Goal: Transaction & Acquisition: Purchase product/service

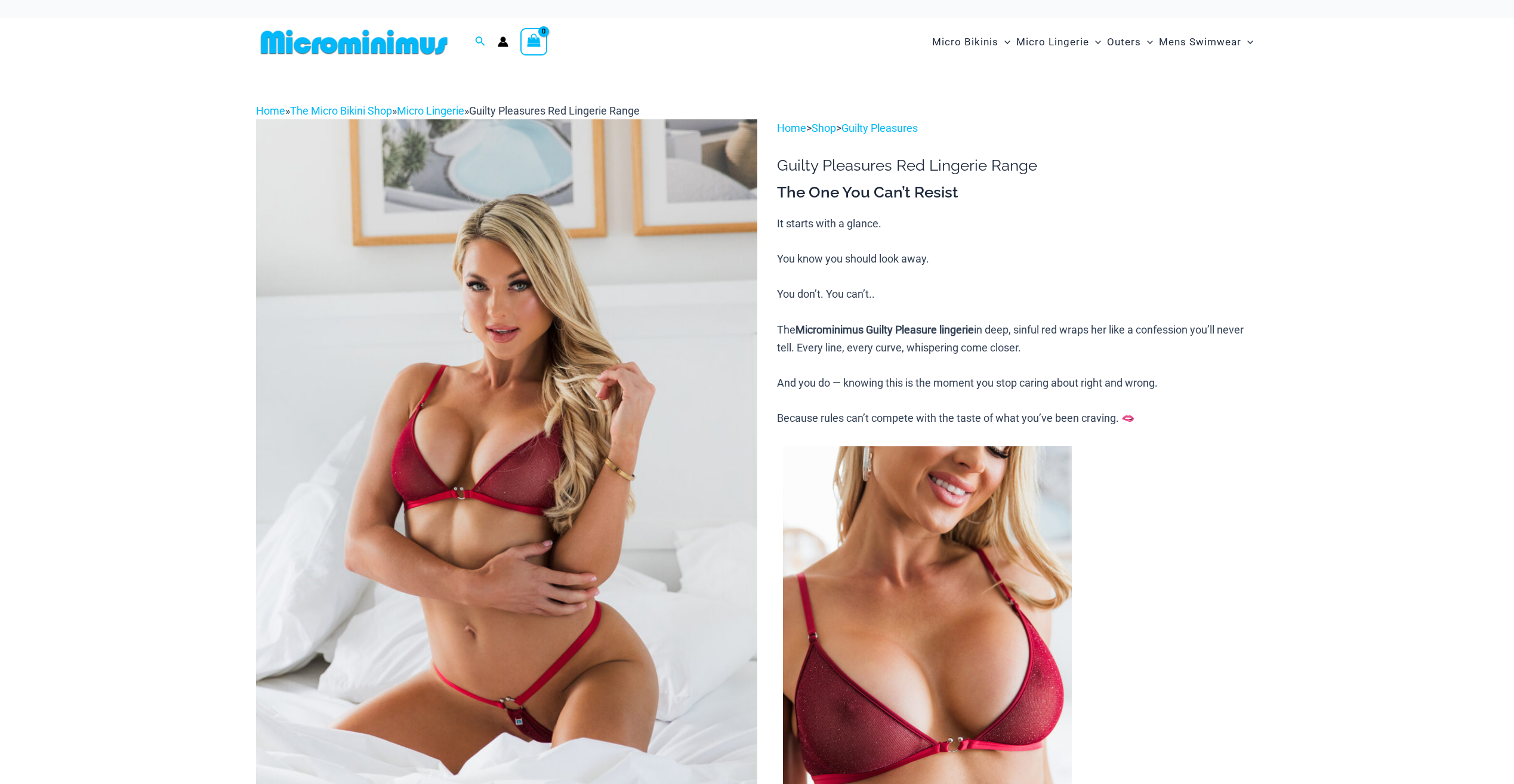
click at [376, 38] on img at bounding box center [354, 42] width 196 height 27
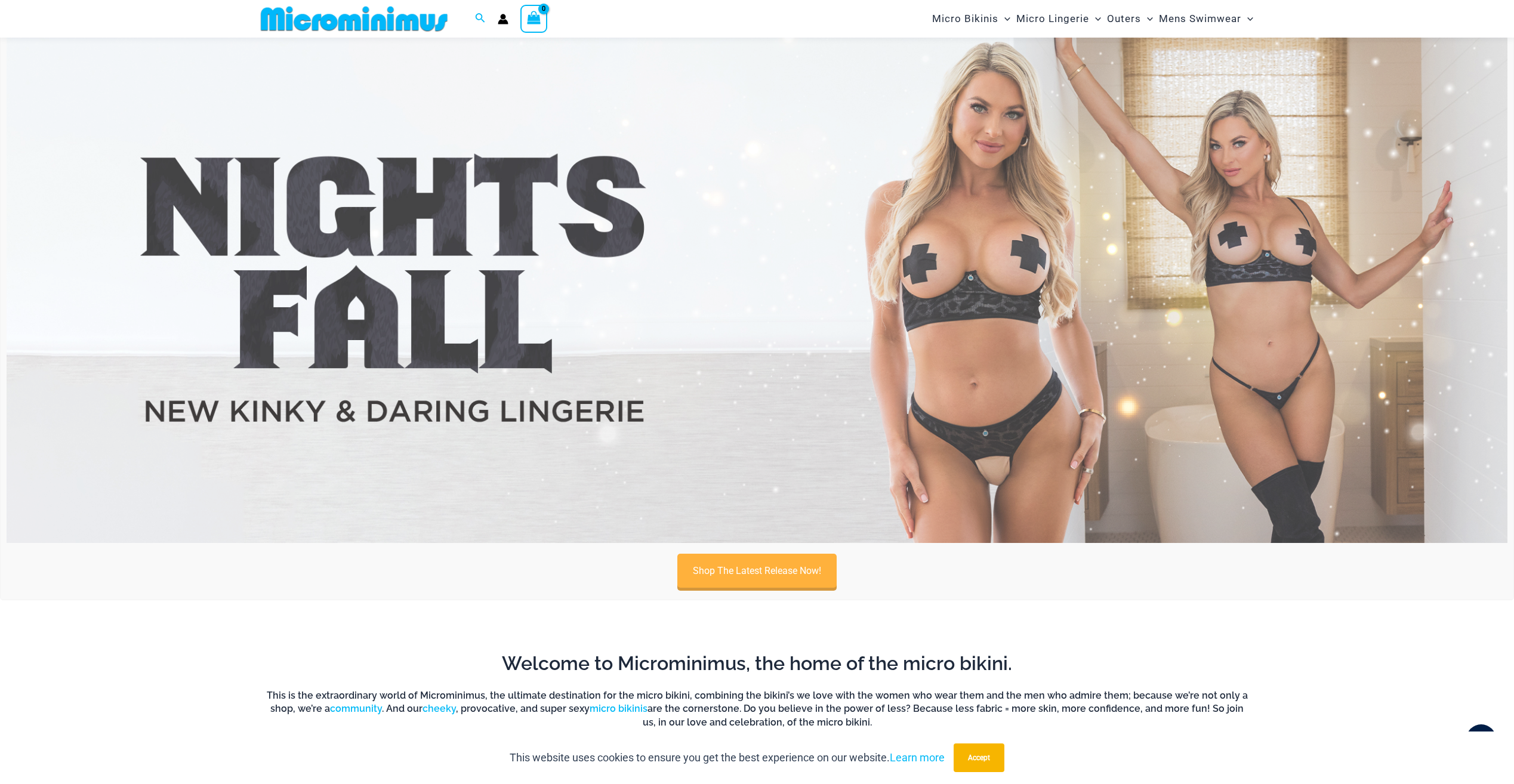
scroll to position [346, 0]
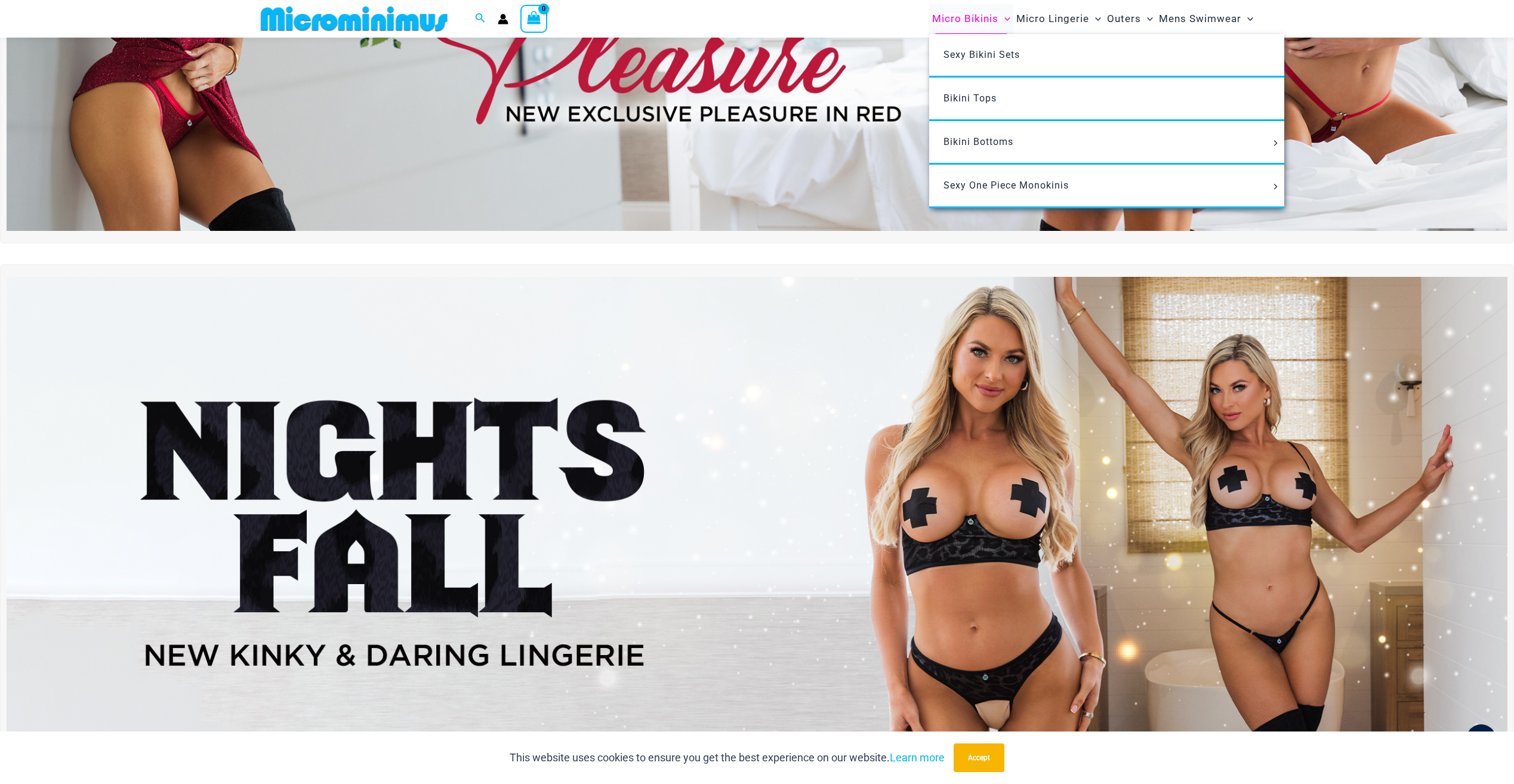
click at [948, 12] on span "Micro Bikinis" at bounding box center [965, 19] width 66 height 30
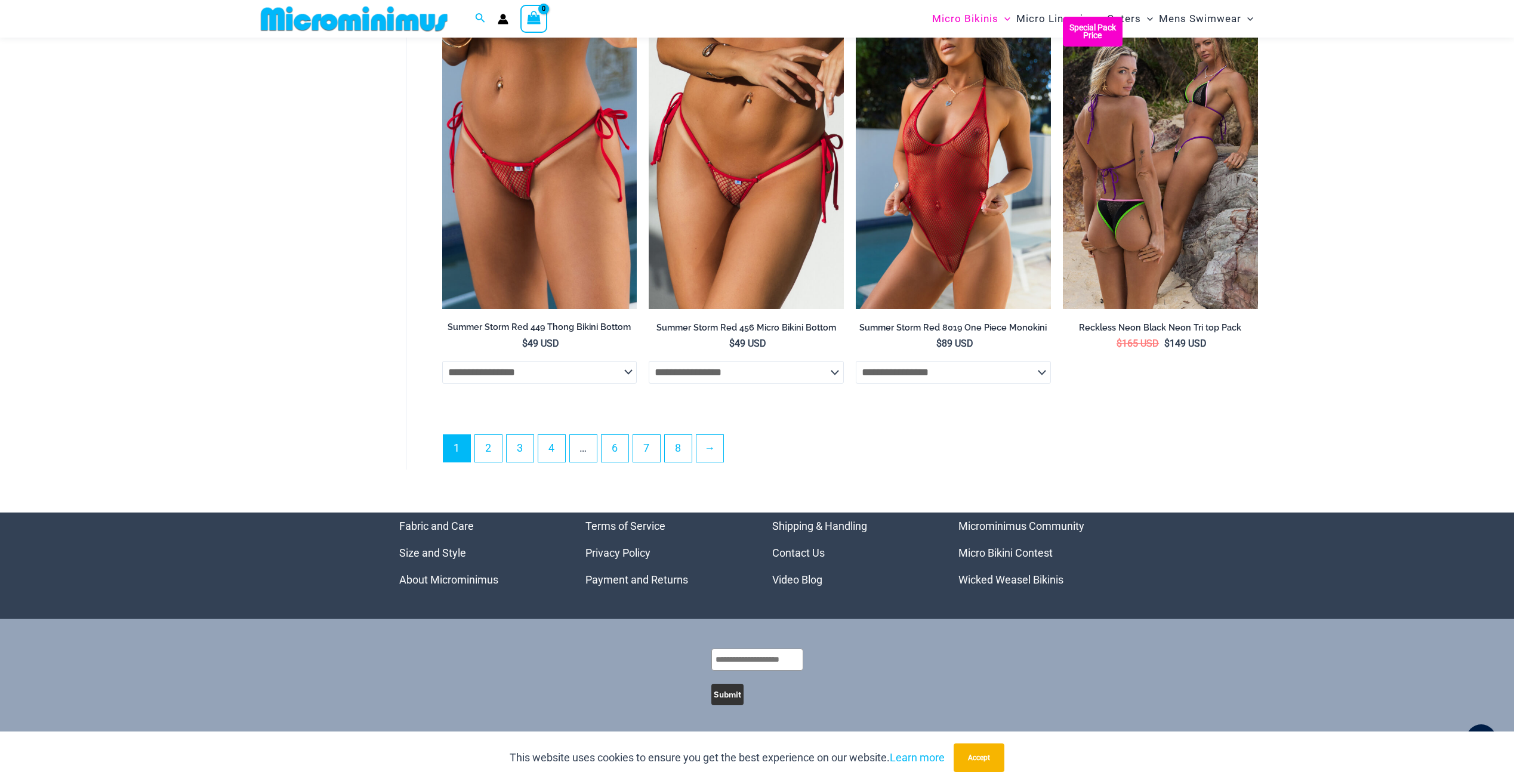
scroll to position [3242, 0]
click at [720, 450] on link "→" at bounding box center [710, 448] width 28 height 28
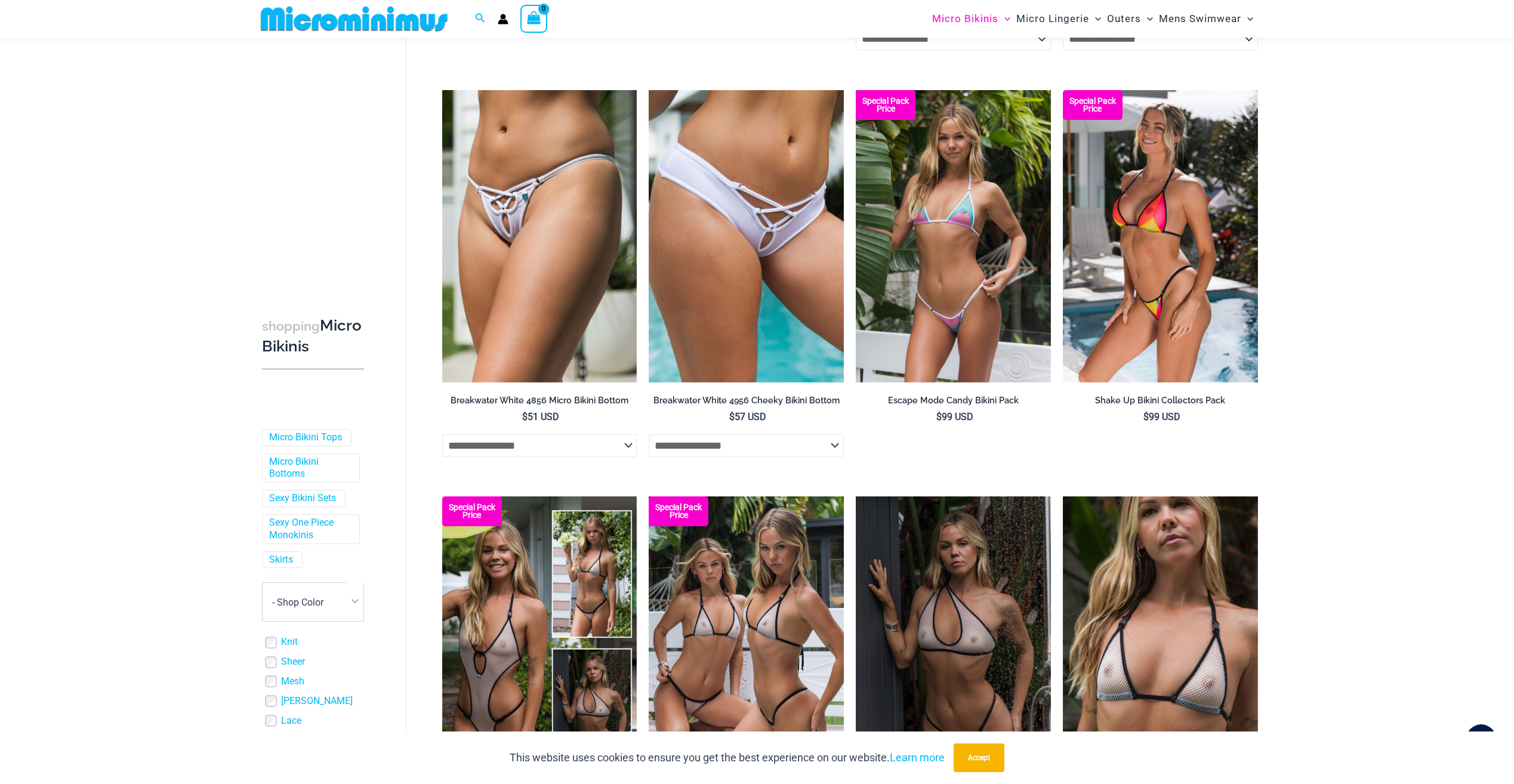
scroll to position [1243, 0]
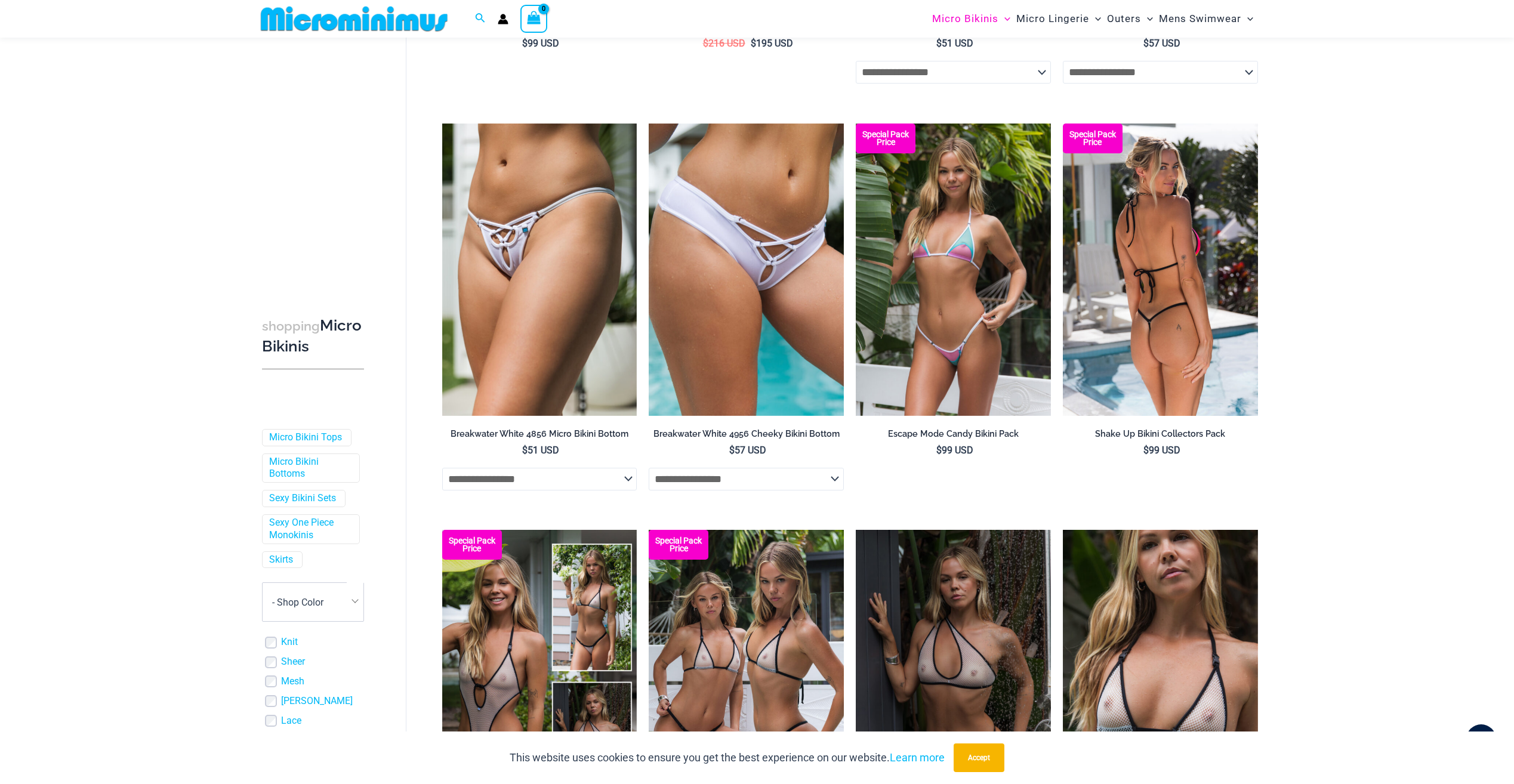
click at [1193, 312] on img at bounding box center [1160, 270] width 195 height 292
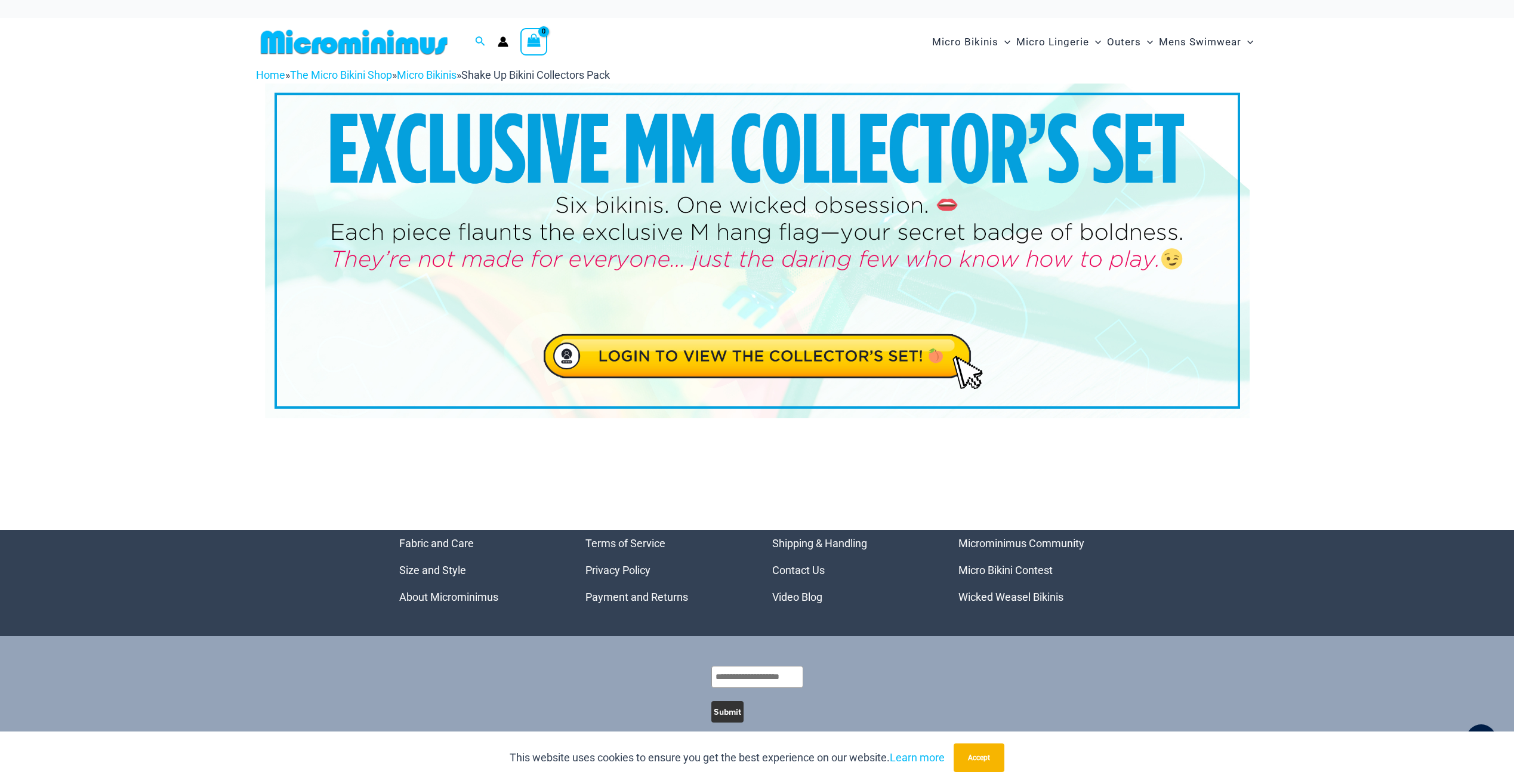
click at [824, 358] on img at bounding box center [757, 251] width 984 height 334
